Goal: Task Accomplishment & Management: Complete application form

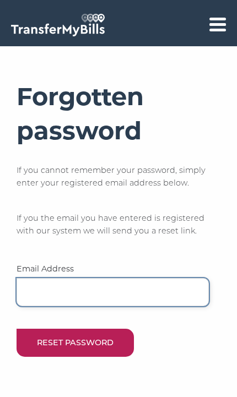
click at [102, 296] on input "email" at bounding box center [113, 292] width 192 height 28
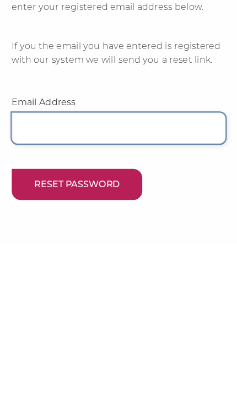
type input "[EMAIL_ADDRESS][DOMAIN_NAME]"
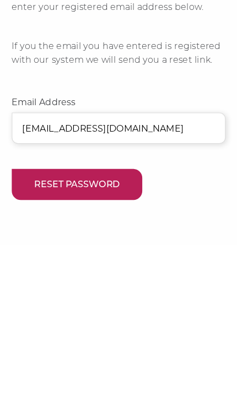
scroll to position [137, 0]
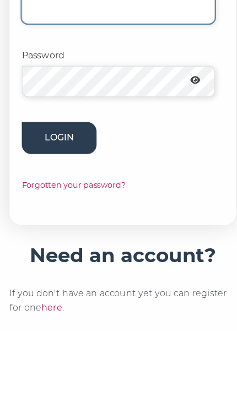
type input "[EMAIL_ADDRESS][DOMAIN_NAME]"
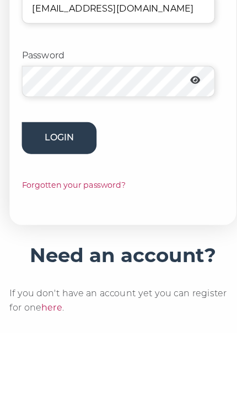
click at [53, 220] on button "Login" at bounding box center [61, 222] width 67 height 28
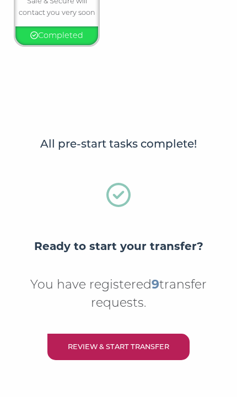
scroll to position [674, 0]
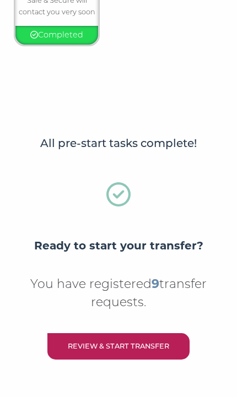
click at [147, 338] on link "Review & Start Transfer" at bounding box center [118, 346] width 142 height 27
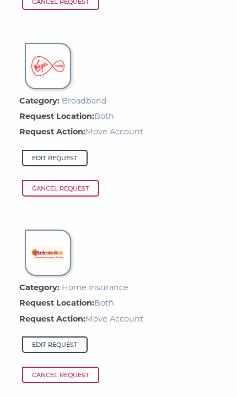
scroll to position [2055, 0]
click at [89, 368] on span "Cancel Request" at bounding box center [60, 375] width 77 height 17
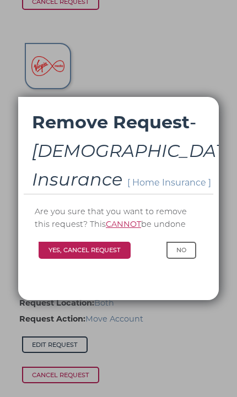
click at [100, 258] on button "Yes, Cancel Request" at bounding box center [85, 250] width 92 height 17
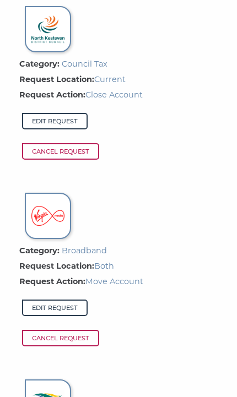
scroll to position [1904, 0]
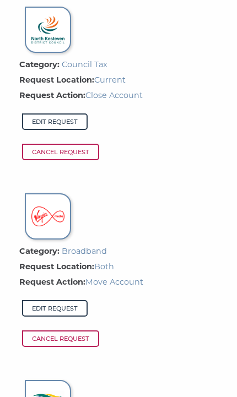
click at [80, 334] on span "Cancel Request" at bounding box center [60, 339] width 77 height 17
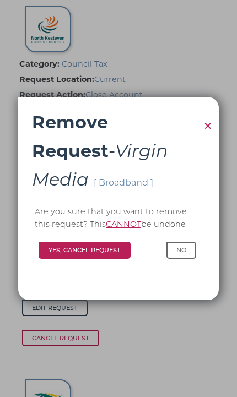
click at [109, 256] on button "Yes, Cancel Request" at bounding box center [85, 250] width 92 height 17
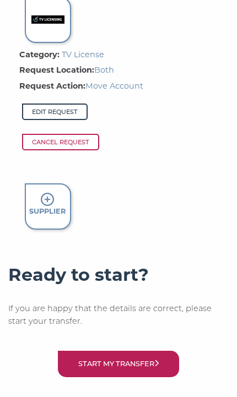
scroll to position [2287, 0]
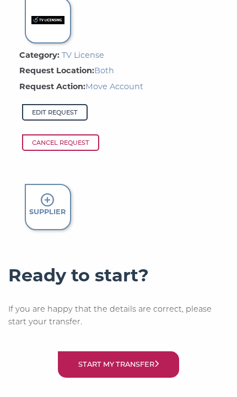
click at [44, 193] on icon at bounding box center [47, 199] width 13 height 13
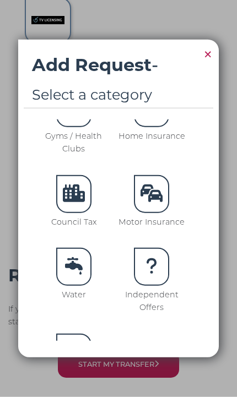
scroll to position [279, 0]
click at [153, 190] on icon at bounding box center [152, 194] width 22 height 18
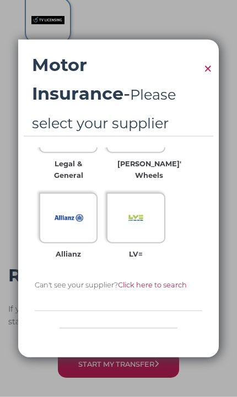
scroll to position [611, 0]
click at [67, 224] on img at bounding box center [68, 217] width 30 height 30
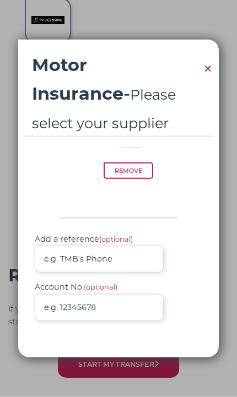
scroll to position [870, 0]
click at [166, 375] on button "Add Supplier" at bounding box center [154, 368] width 96 height 27
click at [158, 370] on button "Add Supplier" at bounding box center [154, 368] width 96 height 27
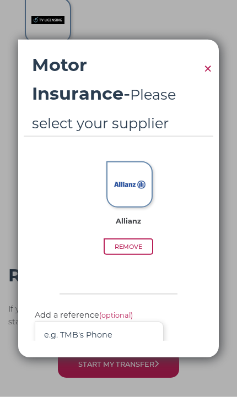
scroll to position [795, 0]
click at [130, 194] on img at bounding box center [129, 184] width 33 height 33
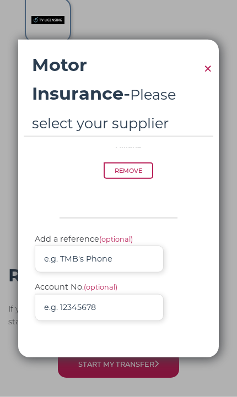
scroll to position [870, 0]
click at [207, 79] on span "×" at bounding box center [208, 68] width 10 height 21
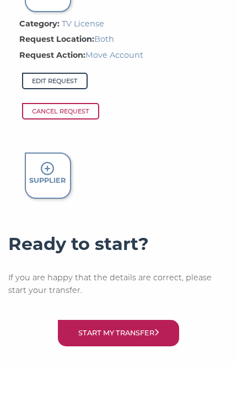
scroll to position [2287, 0]
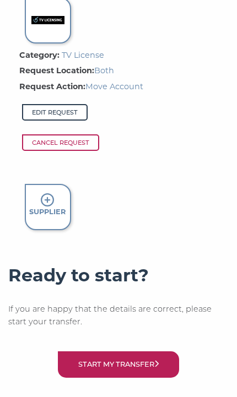
click at [60, 208] on strong "Supplier" at bounding box center [47, 212] width 36 height 8
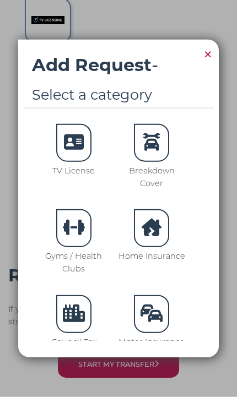
scroll to position [162, 0]
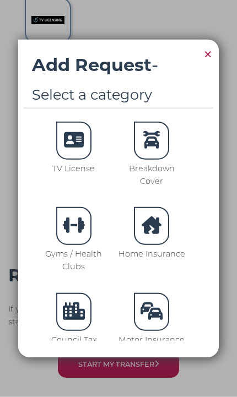
click at [157, 304] on icon at bounding box center [152, 312] width 22 height 18
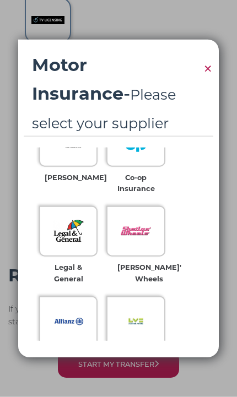
scroll to position [518, 0]
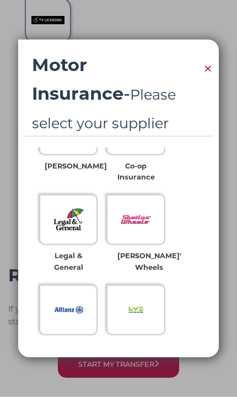
click at [72, 312] on img at bounding box center [68, 310] width 30 height 30
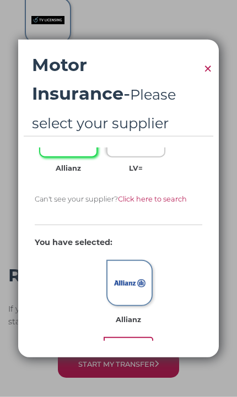
scroll to position [697, 0]
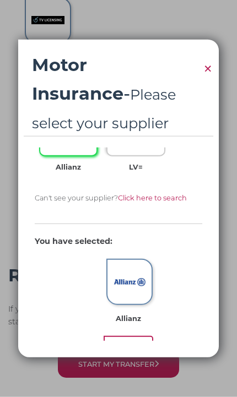
click at [132, 282] on img at bounding box center [129, 282] width 33 height 33
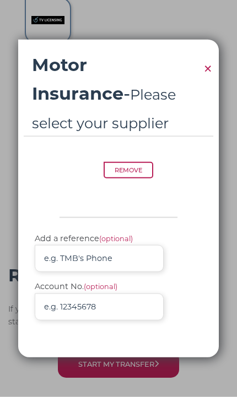
scroll to position [0, 0]
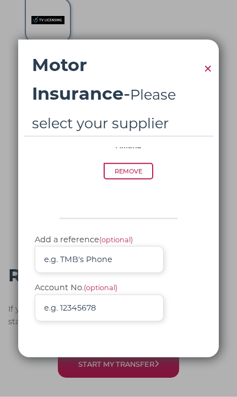
click at [161, 370] on button "Add Supplier" at bounding box center [154, 368] width 96 height 27
click at [152, 359] on button "Add Supplier" at bounding box center [154, 368] width 96 height 27
click at [145, 363] on button "Add Supplier" at bounding box center [154, 368] width 96 height 27
click at [153, 375] on button "Add Supplier" at bounding box center [154, 368] width 96 height 27
click at [164, 370] on button "Add Supplier" at bounding box center [154, 368] width 96 height 27
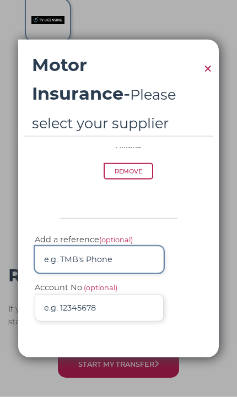
click at [139, 260] on input "Add a reference (optional)" at bounding box center [99, 259] width 129 height 27
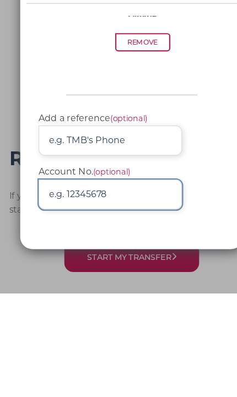
click at [131, 295] on input "Account No. (optional)" at bounding box center [99, 308] width 129 height 27
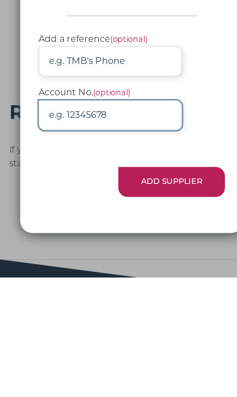
scroll to position [926, 0]
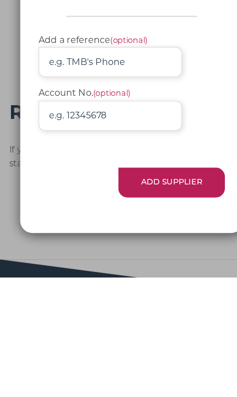
click at [169, 299] on button "Add Supplier" at bounding box center [154, 312] width 96 height 27
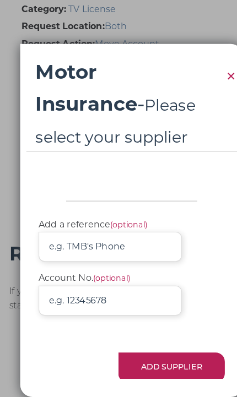
click at [181, 358] on div "Motor Insurance - Please select your supplier × Please select how the supplier …" at bounding box center [118, 199] width 201 height 318
click at [154, 319] on button "Add Supplier" at bounding box center [154, 330] width 96 height 27
click at [205, 72] on span "×" at bounding box center [208, 68] width 10 height 21
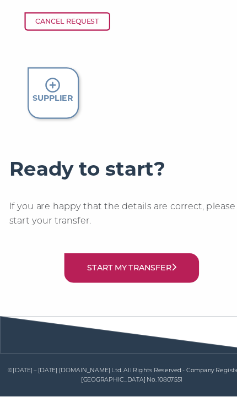
scroll to position [2357, 0]
